Goal: Find specific page/section: Find specific page/section

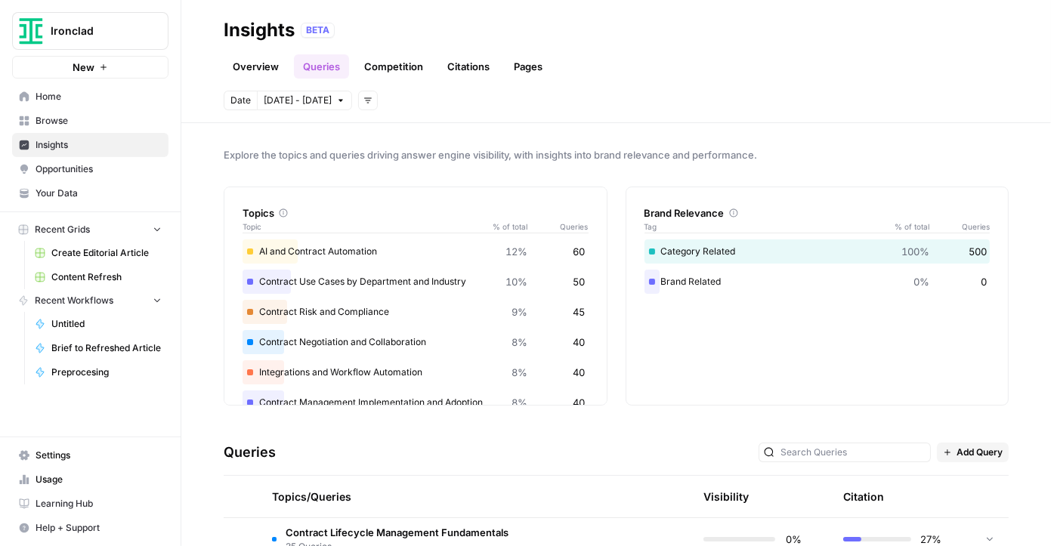
scroll to position [447, 0]
click at [64, 275] on span "Content Refresh" at bounding box center [106, 277] width 110 height 14
